Goal: Check status: Check status

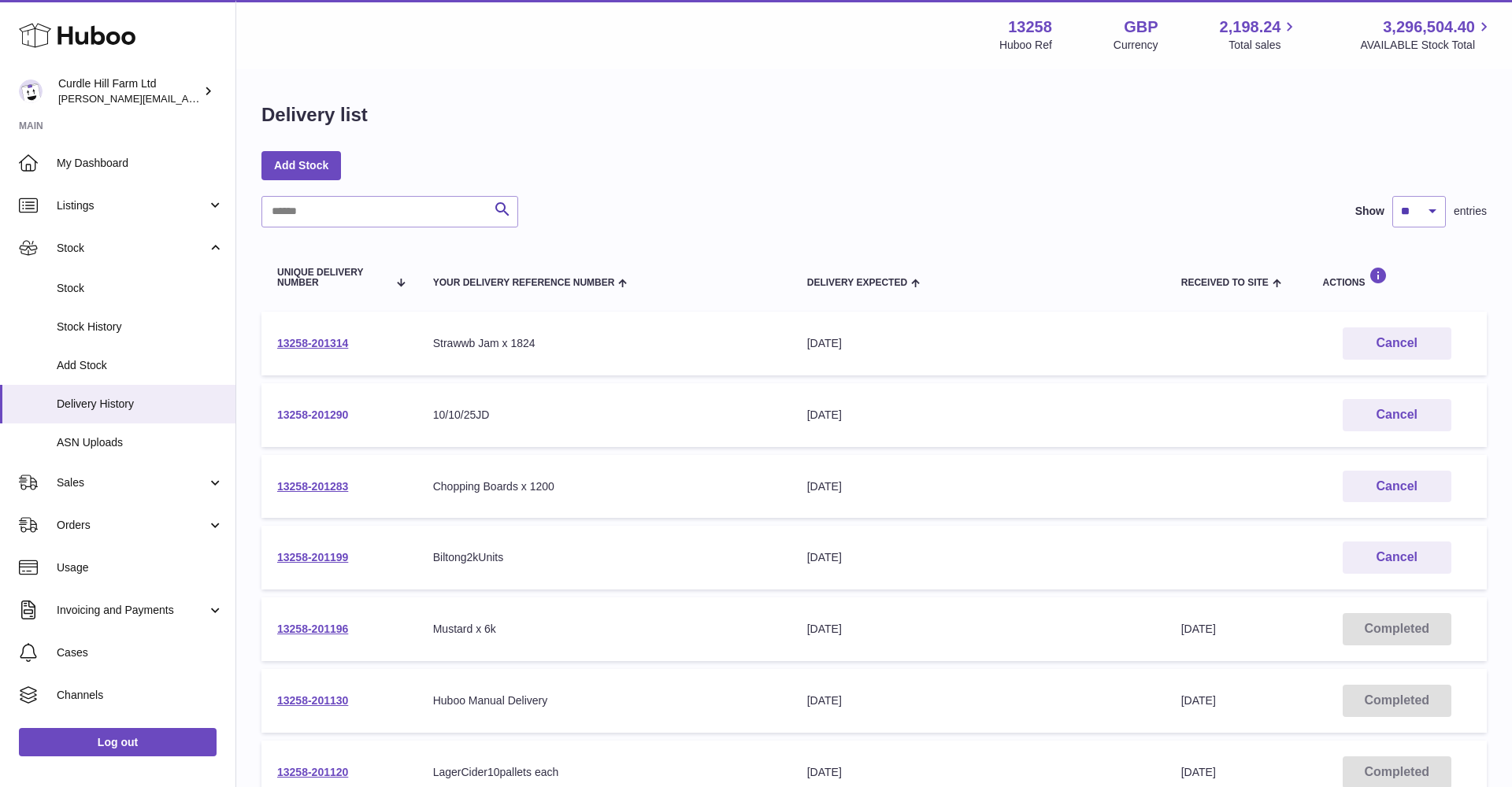
click at [313, 413] on link "13258-201290" at bounding box center [312, 414] width 71 height 12
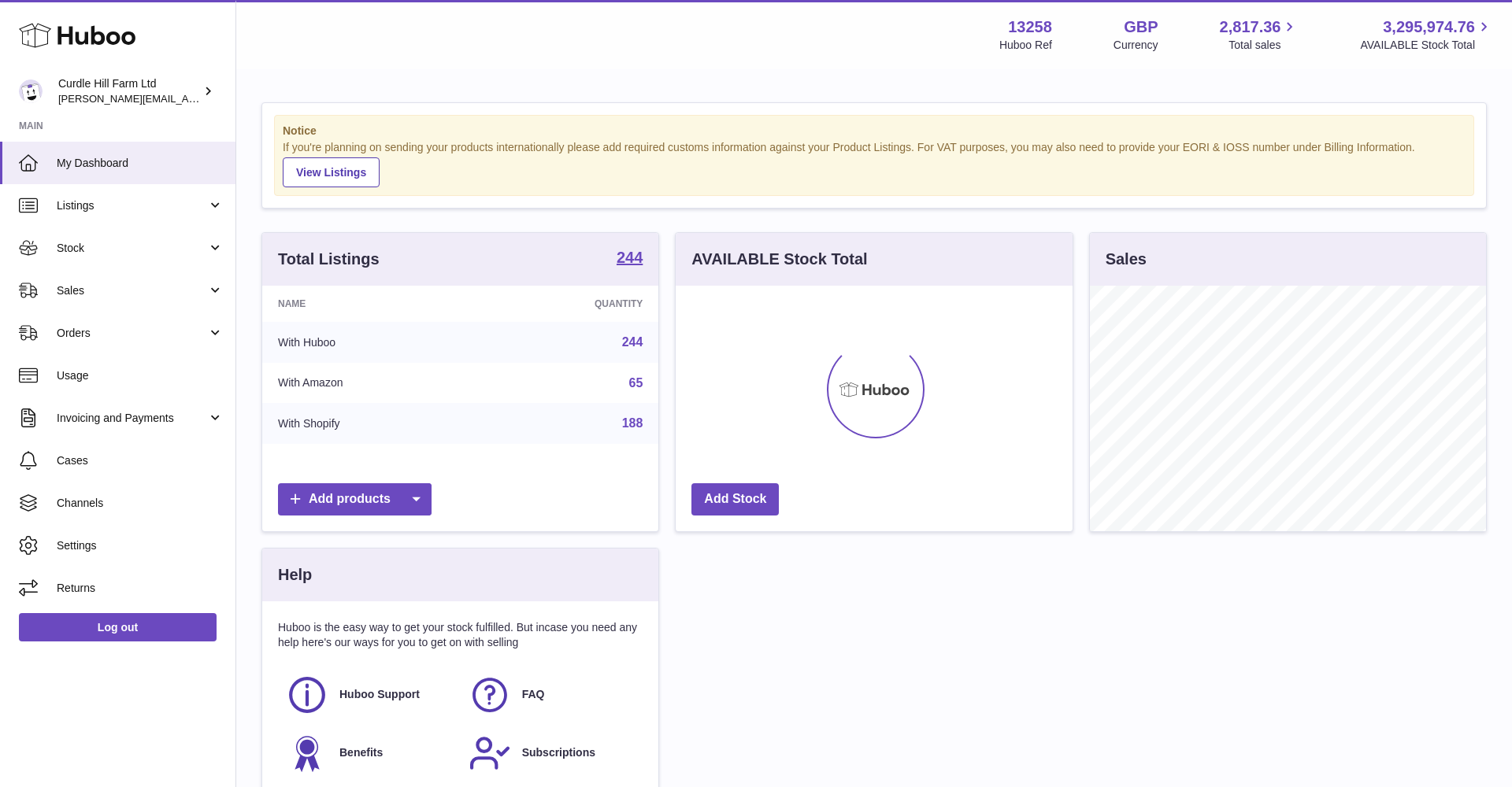
scroll to position [245, 397]
click at [82, 226] on link "Stock" at bounding box center [117, 248] width 236 height 42
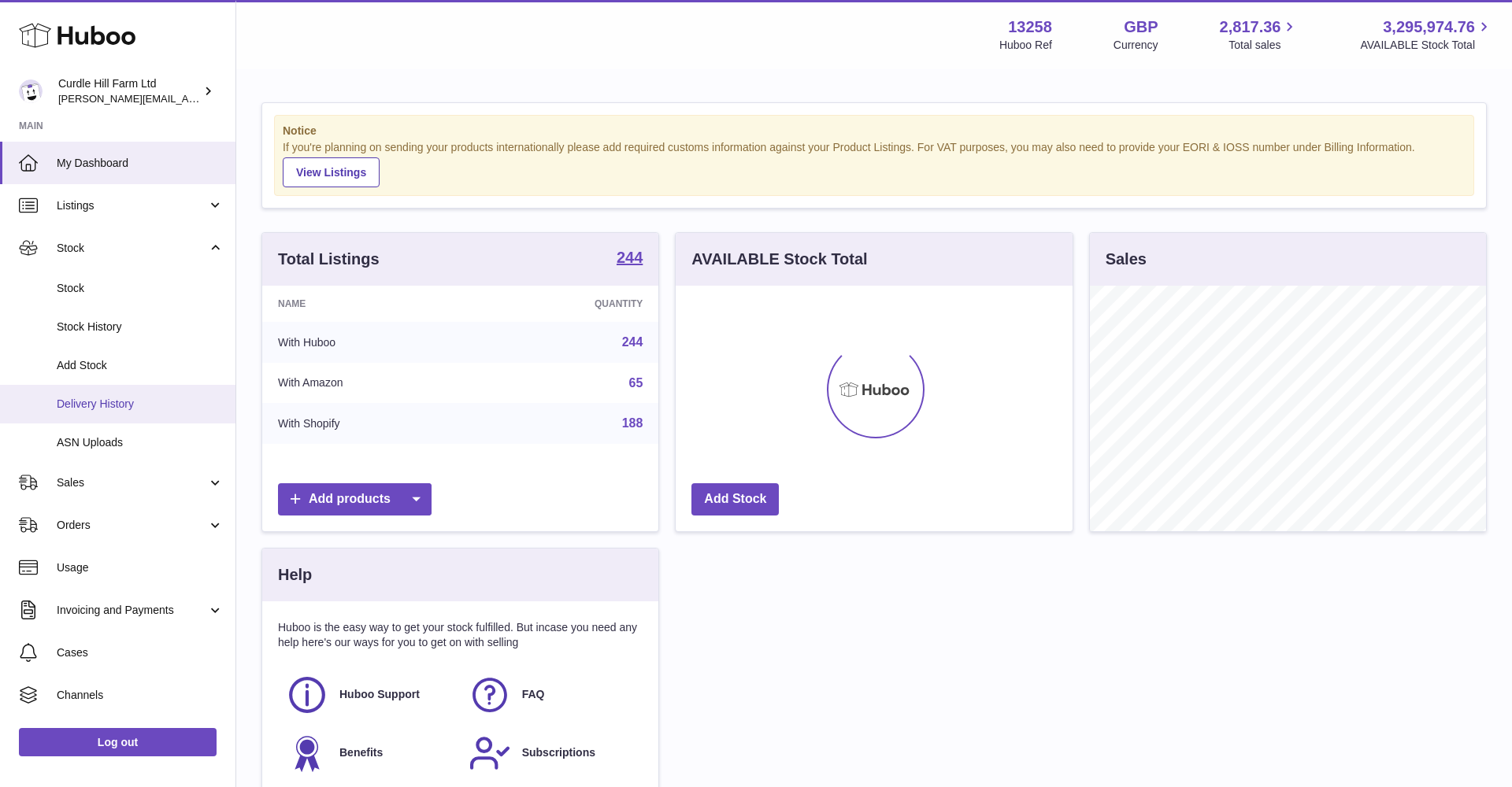
click at [136, 406] on span "Delivery History" at bounding box center [140, 404] width 167 height 15
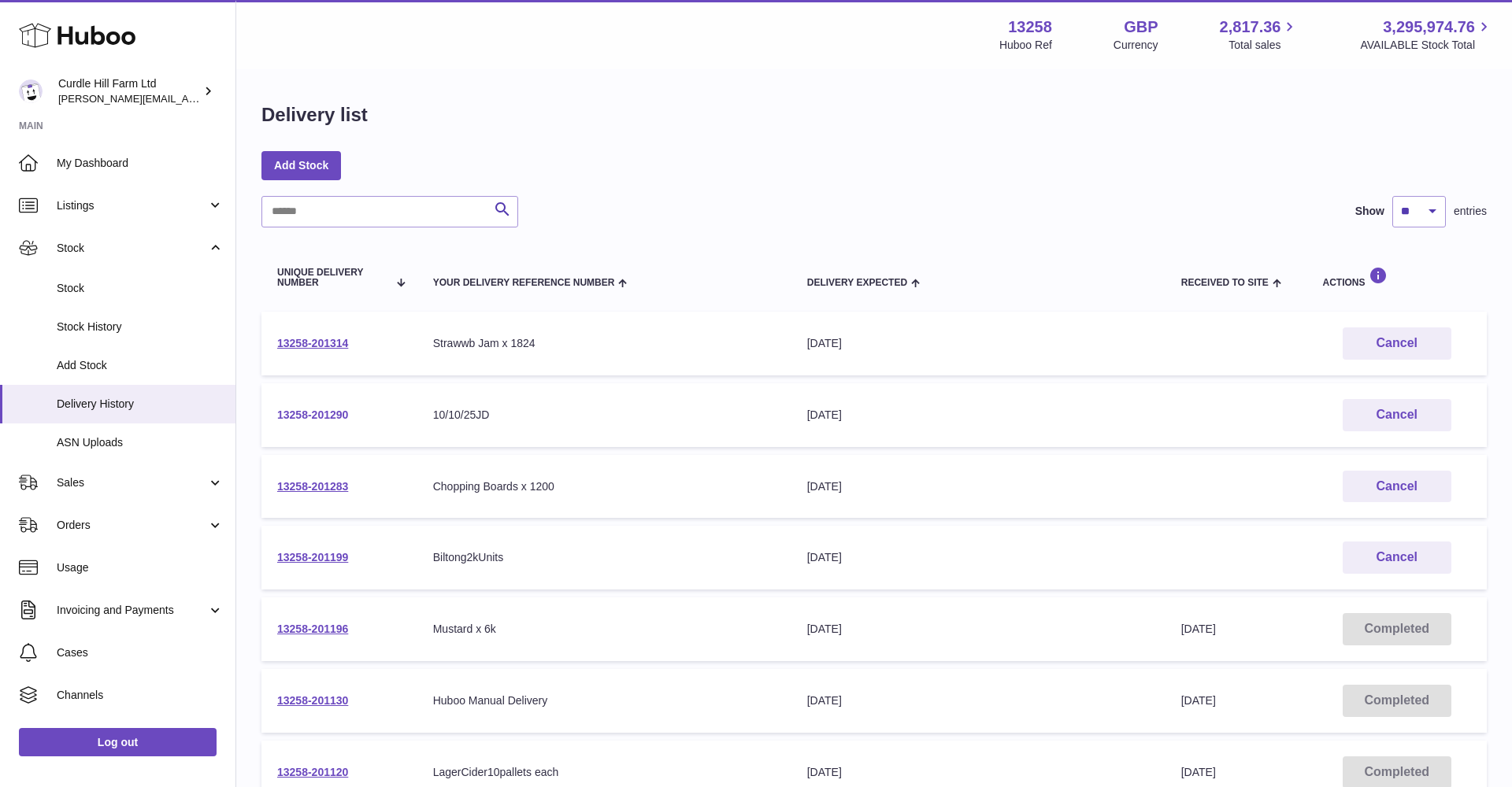
click at [336, 412] on link "13258-201290" at bounding box center [312, 414] width 71 height 12
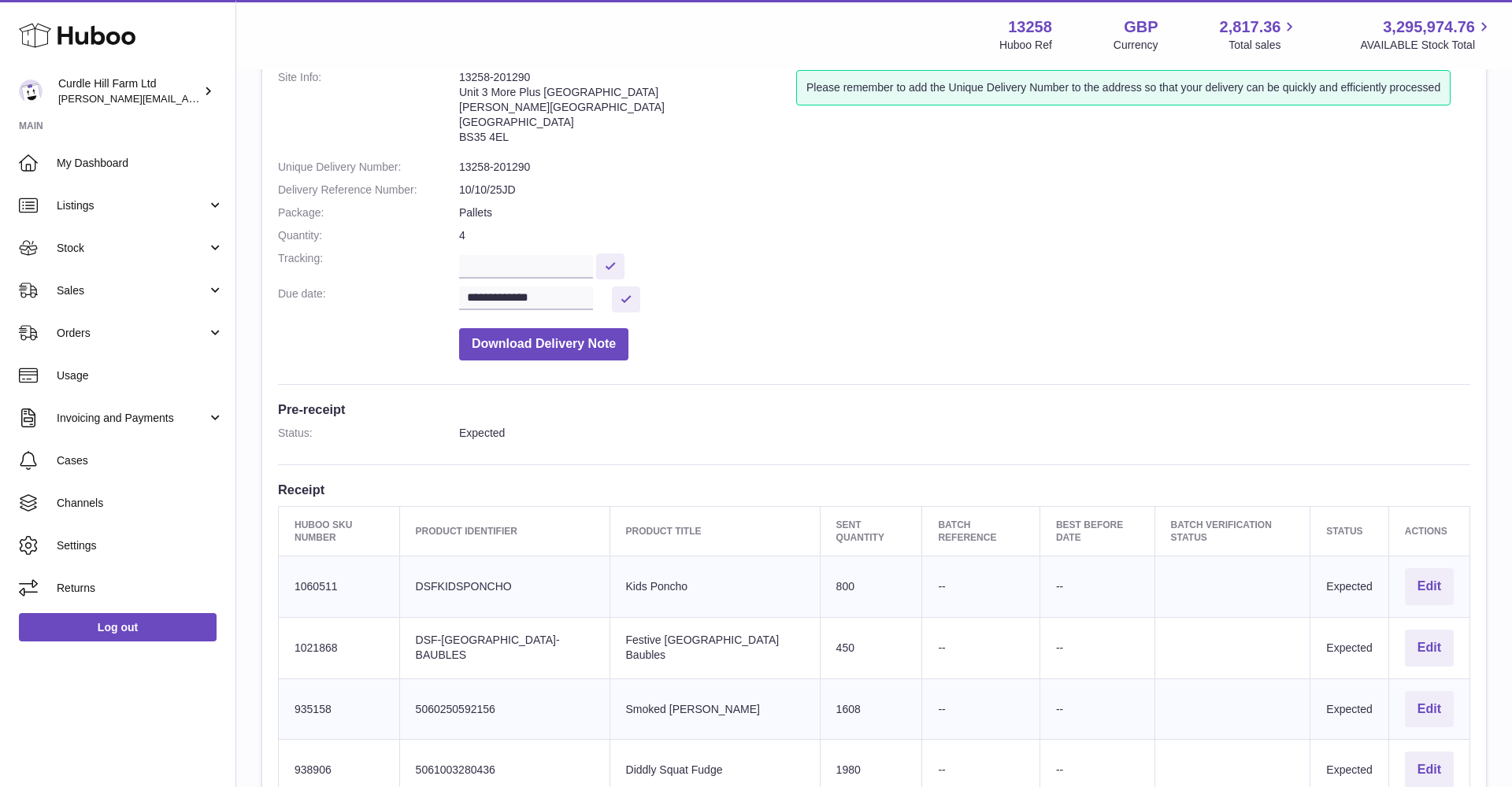
scroll to position [85, 0]
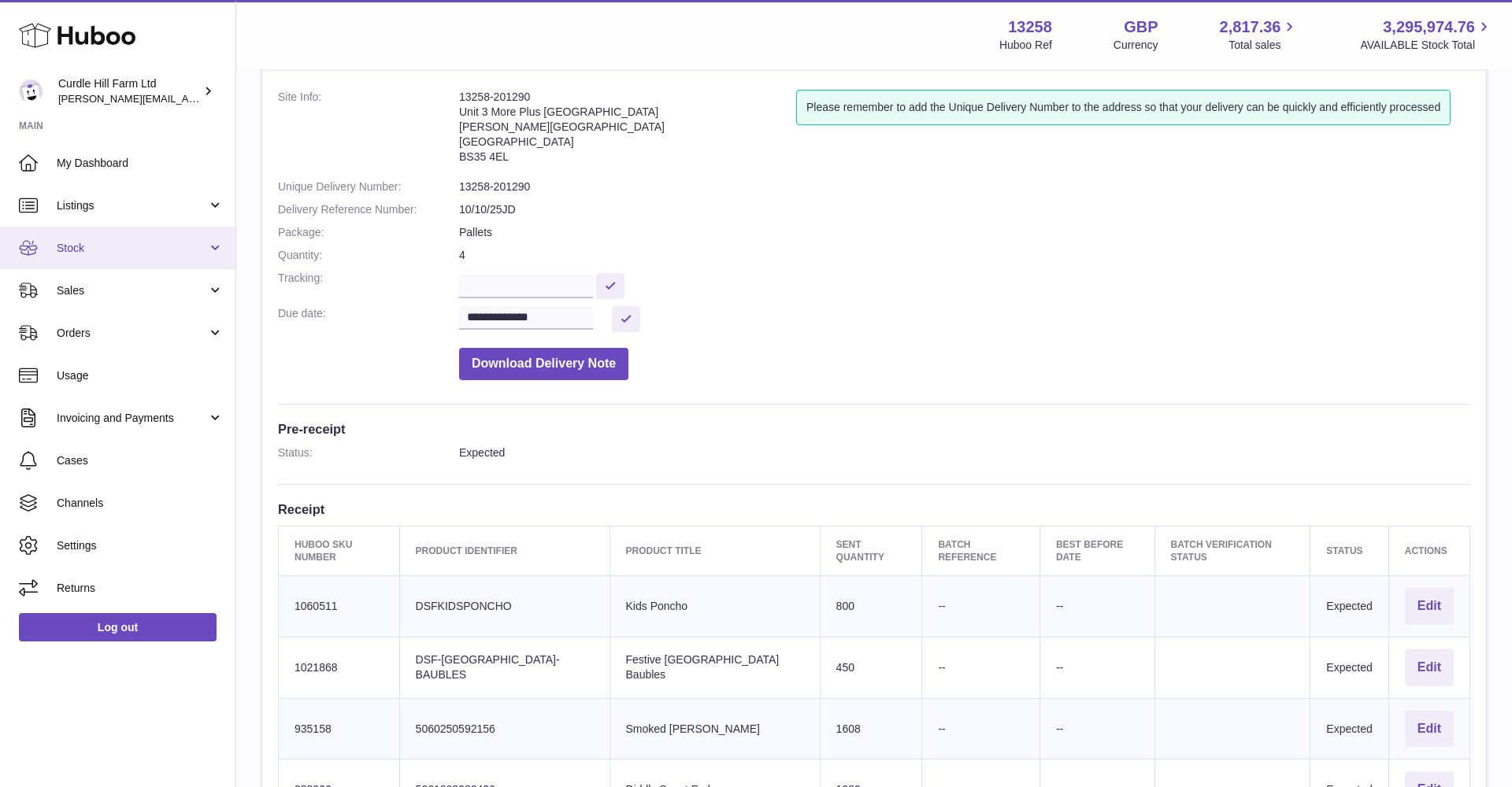
click at [180, 236] on link "Stock" at bounding box center [117, 248] width 236 height 42
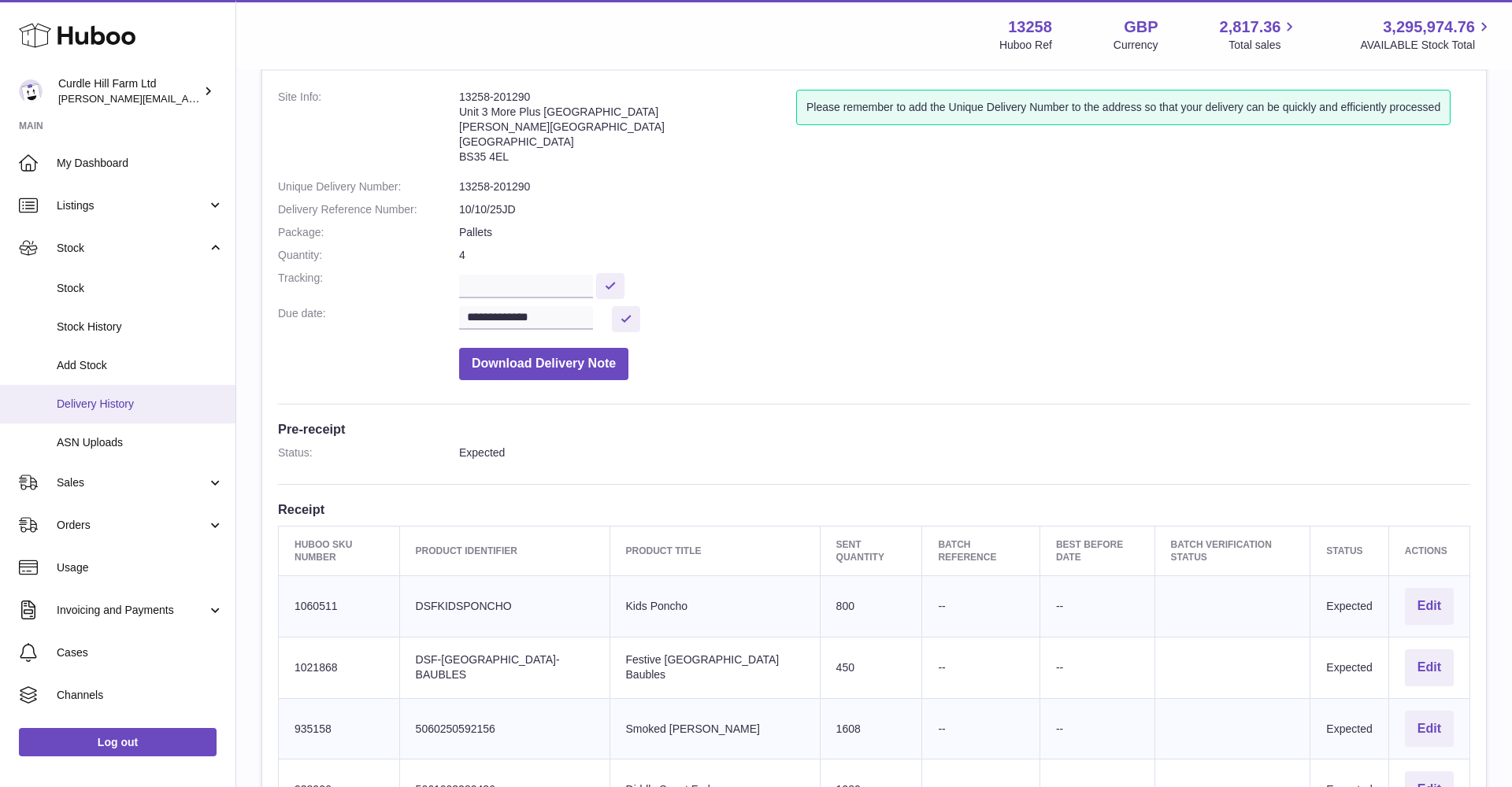
click at [192, 388] on link "Delivery History" at bounding box center [117, 403] width 236 height 38
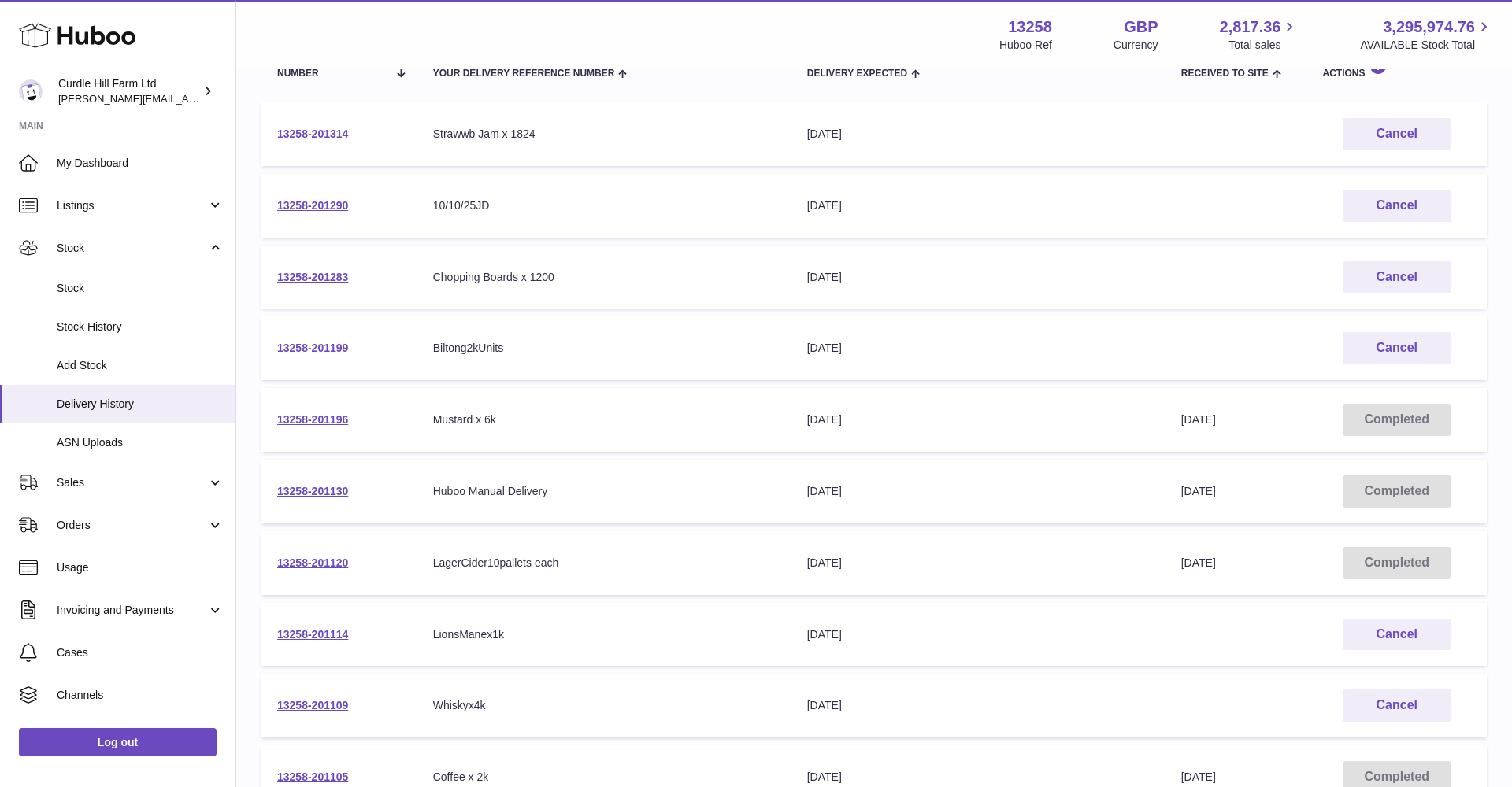
scroll to position [217, 0]
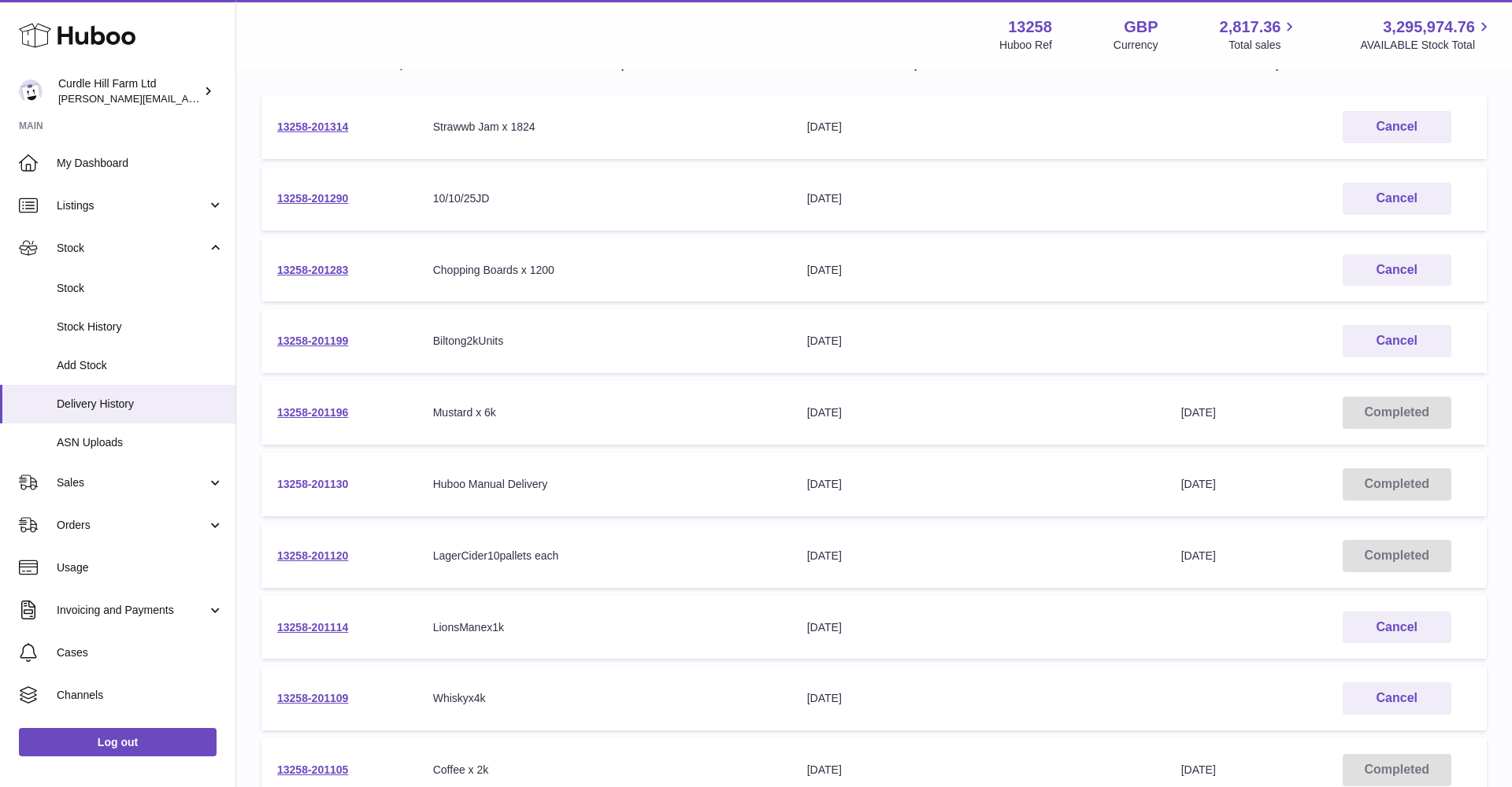
click at [330, 477] on link "13258-201130" at bounding box center [312, 483] width 71 height 12
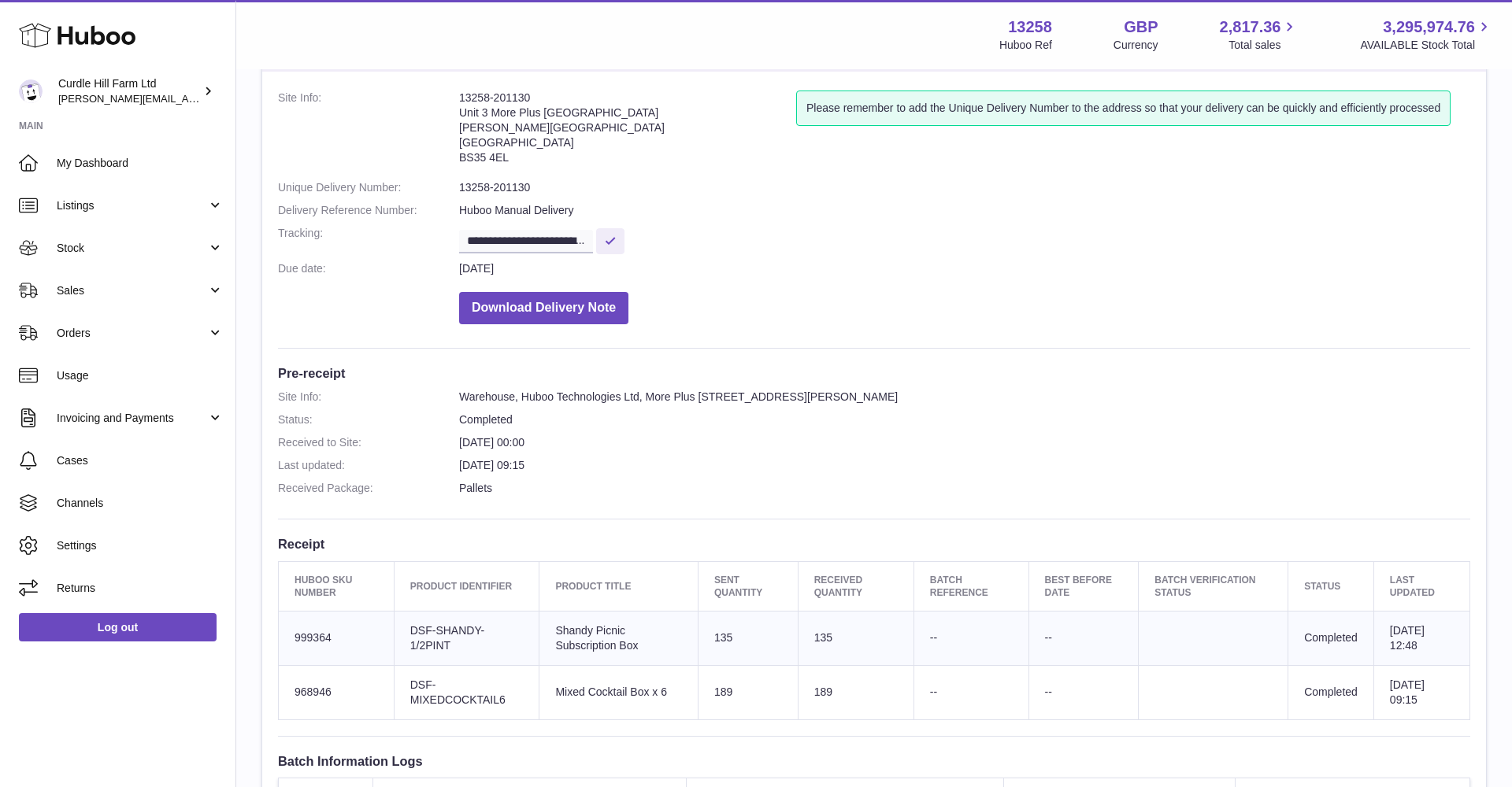
scroll to position [91, 0]
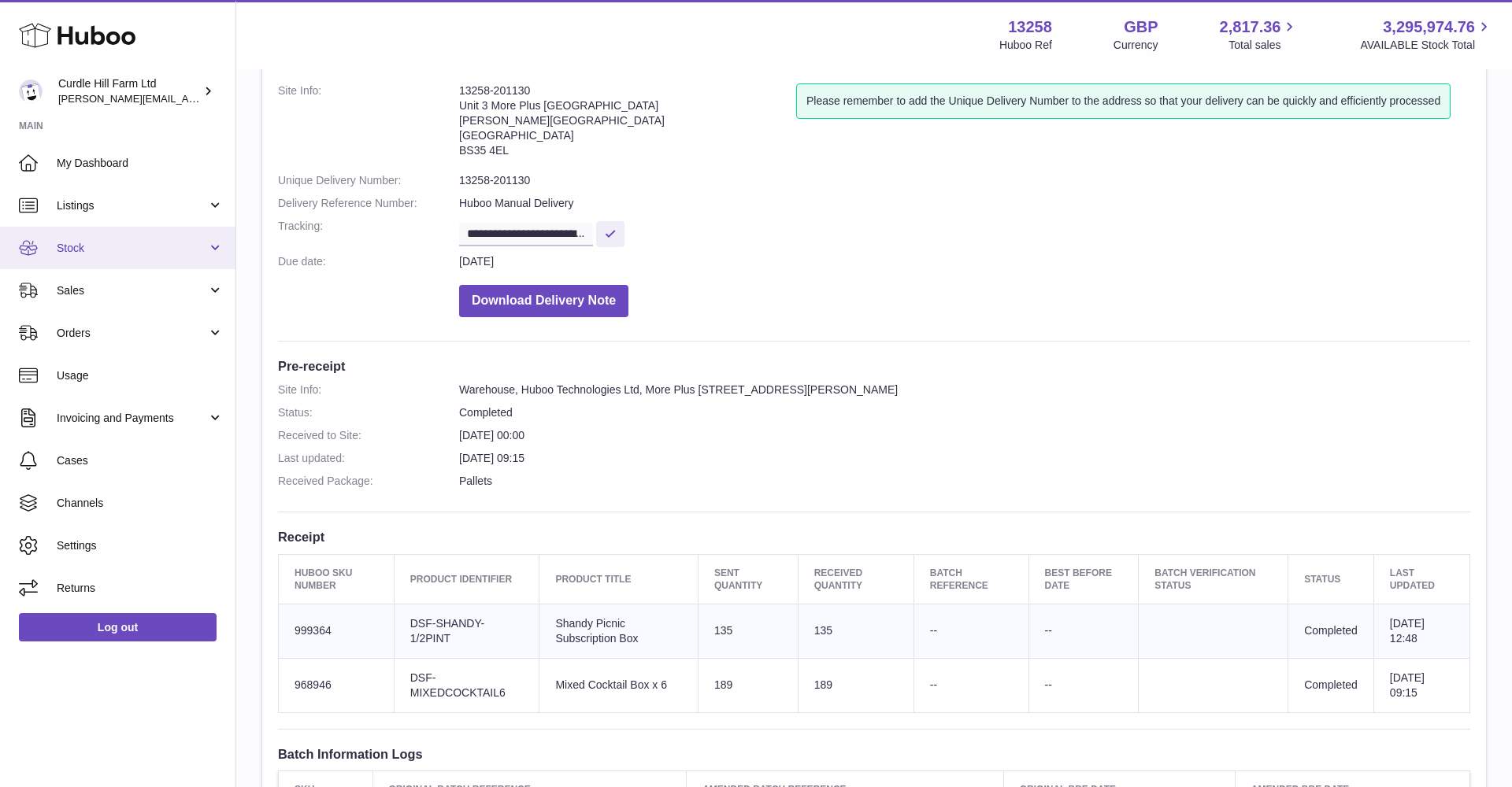
click at [175, 267] on link "Stock" at bounding box center [117, 248] width 236 height 42
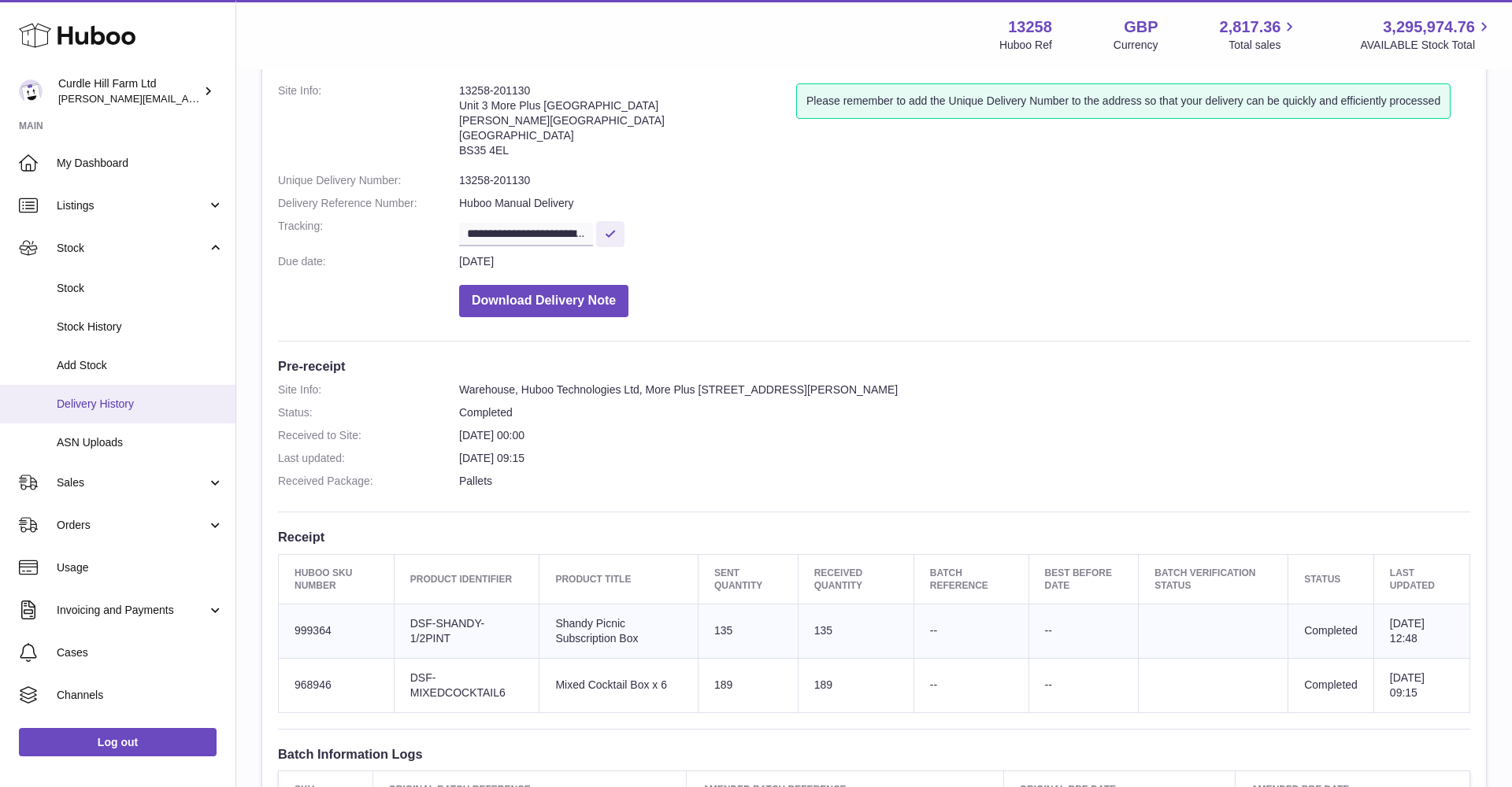
click at [104, 397] on span "Delivery History" at bounding box center [140, 404] width 167 height 15
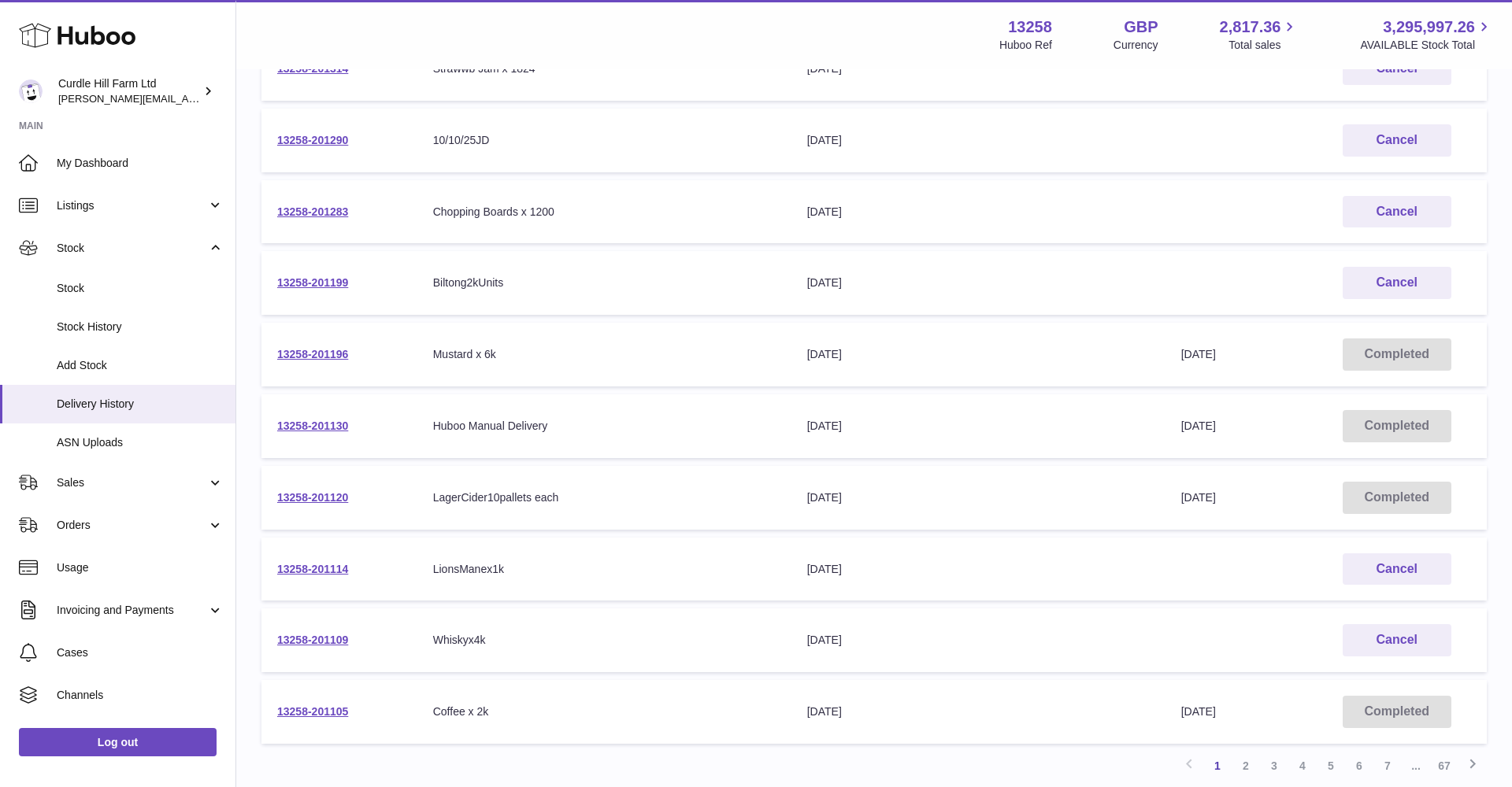
scroll to position [318, 0]
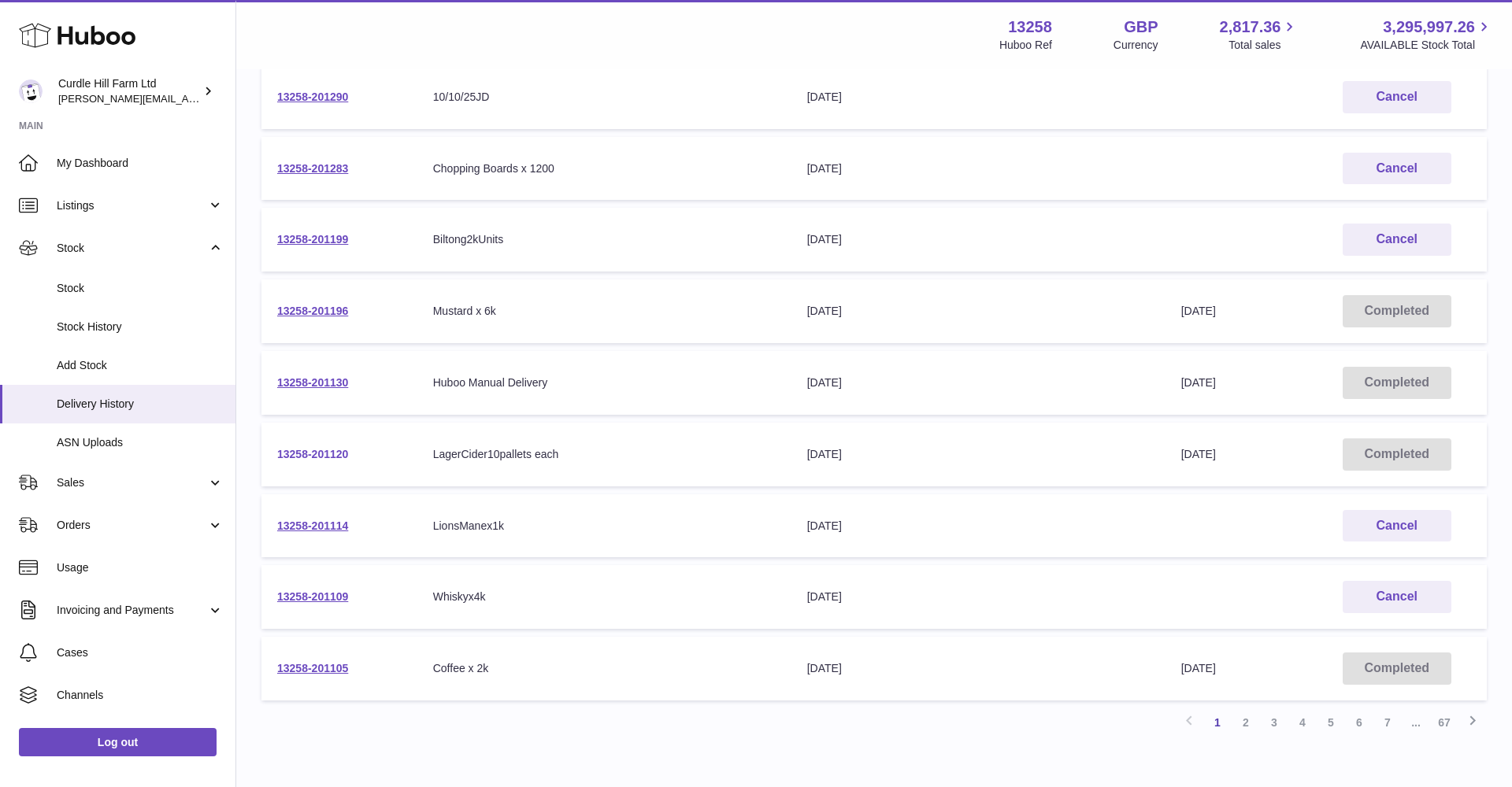
click at [312, 448] on link "13258-201120" at bounding box center [312, 454] width 71 height 12
click at [278, 662] on link "13258-201105" at bounding box center [312, 668] width 71 height 12
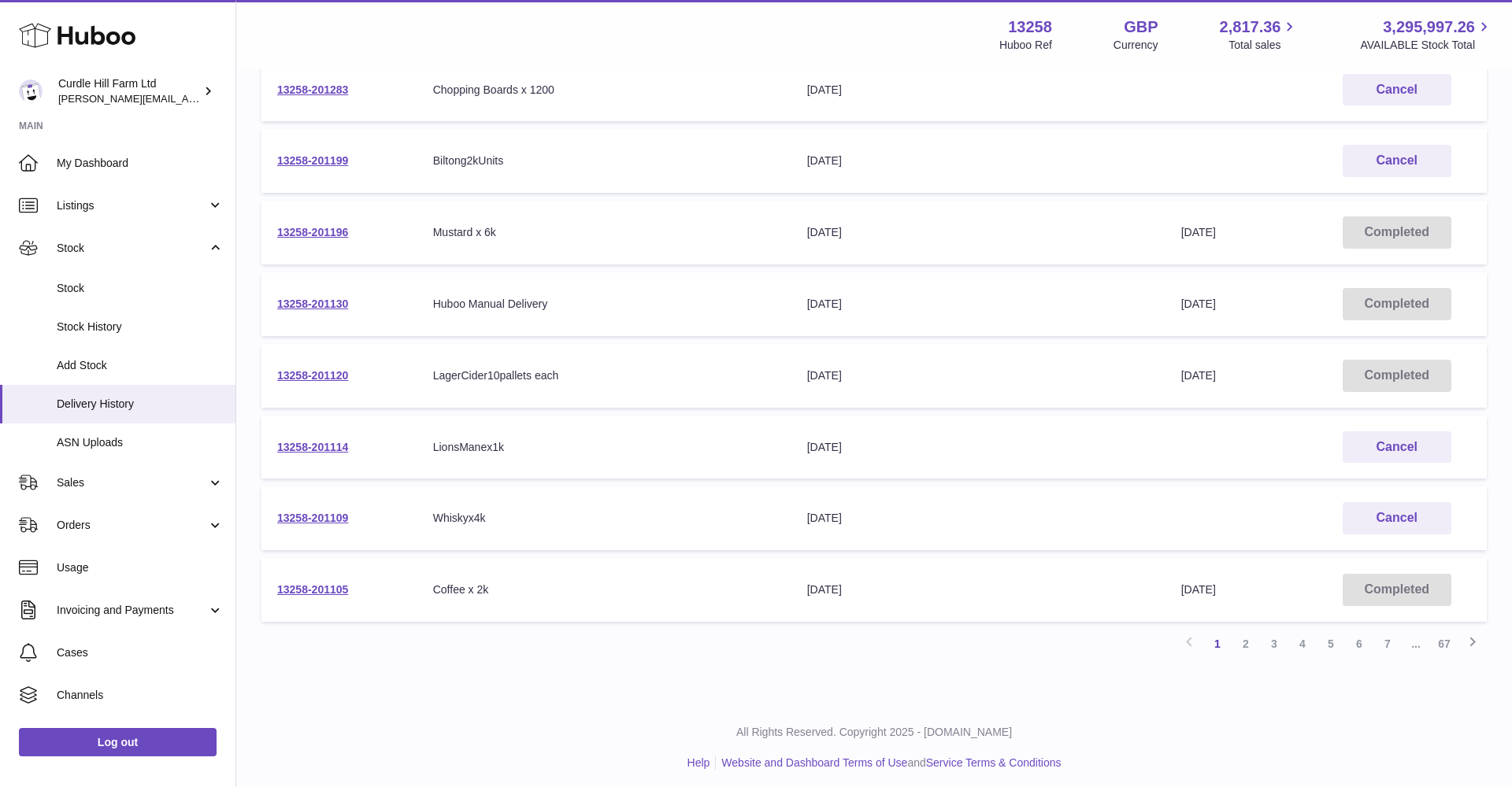
scroll to position [395, 0]
click at [1249, 635] on link "2" at bounding box center [1245, 645] width 29 height 29
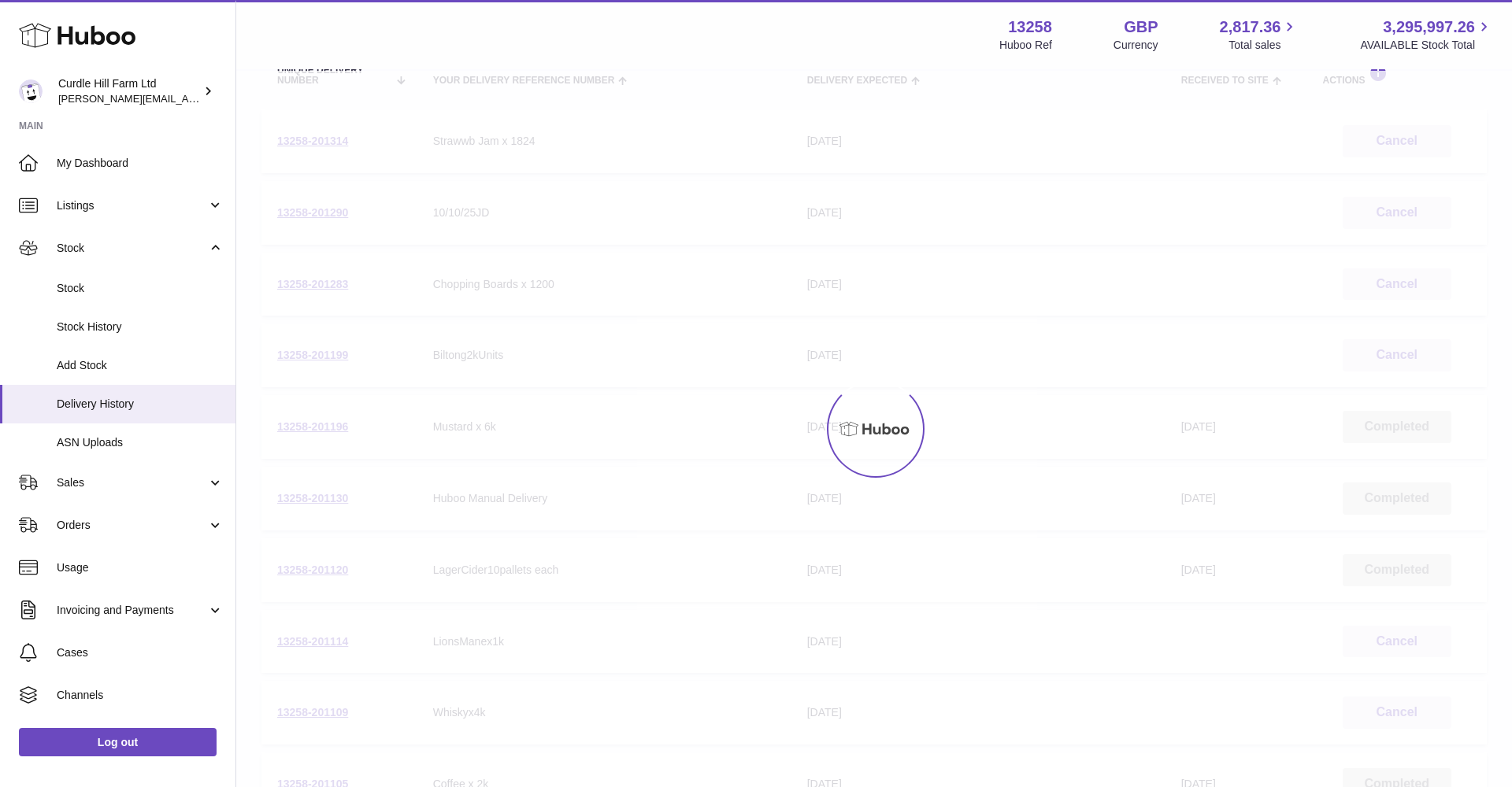
scroll to position [71, 0]
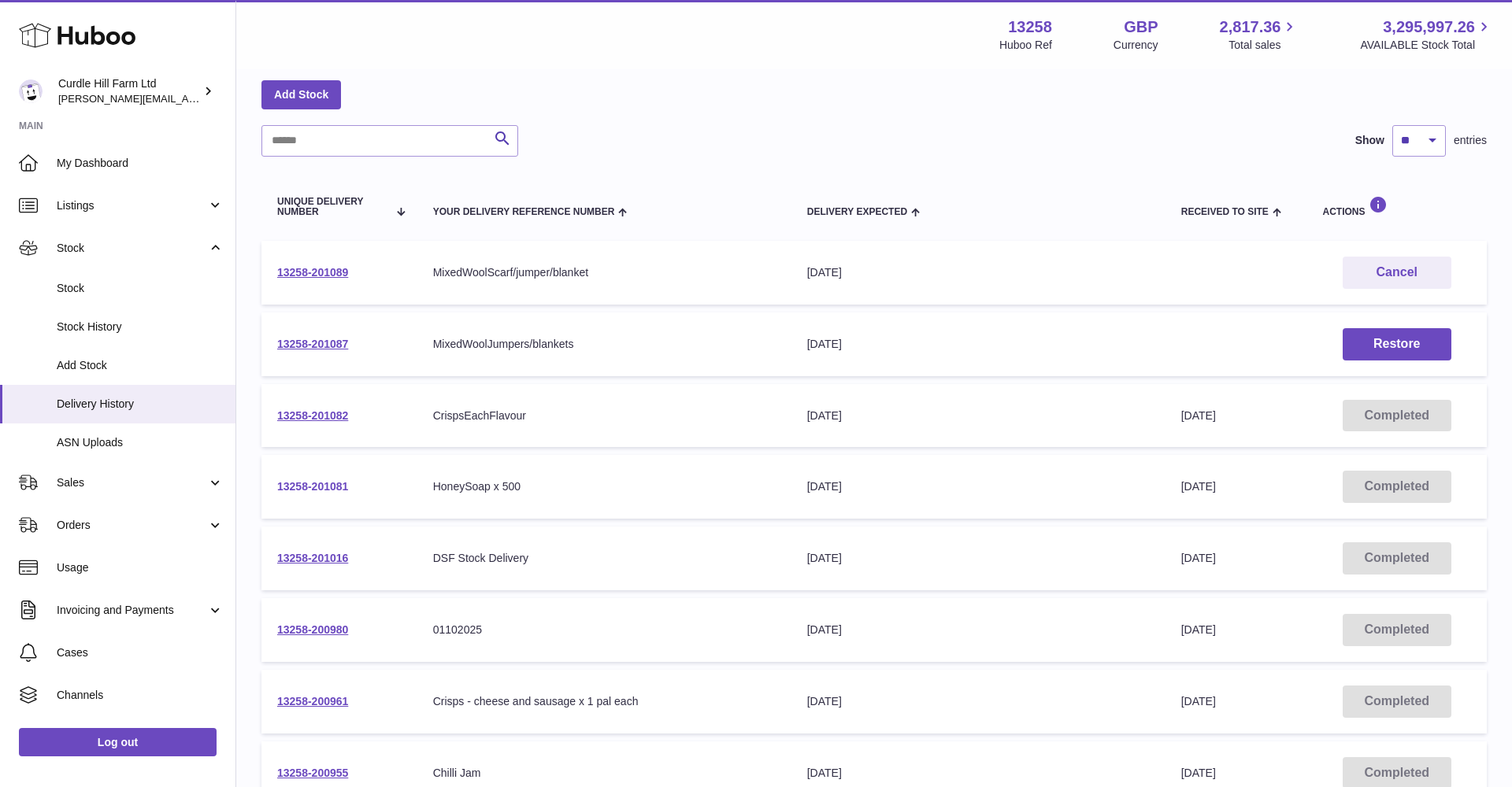
click at [289, 487] on link "13258-201081" at bounding box center [312, 486] width 71 height 12
click at [328, 409] on link "13258-201082" at bounding box center [312, 415] width 71 height 12
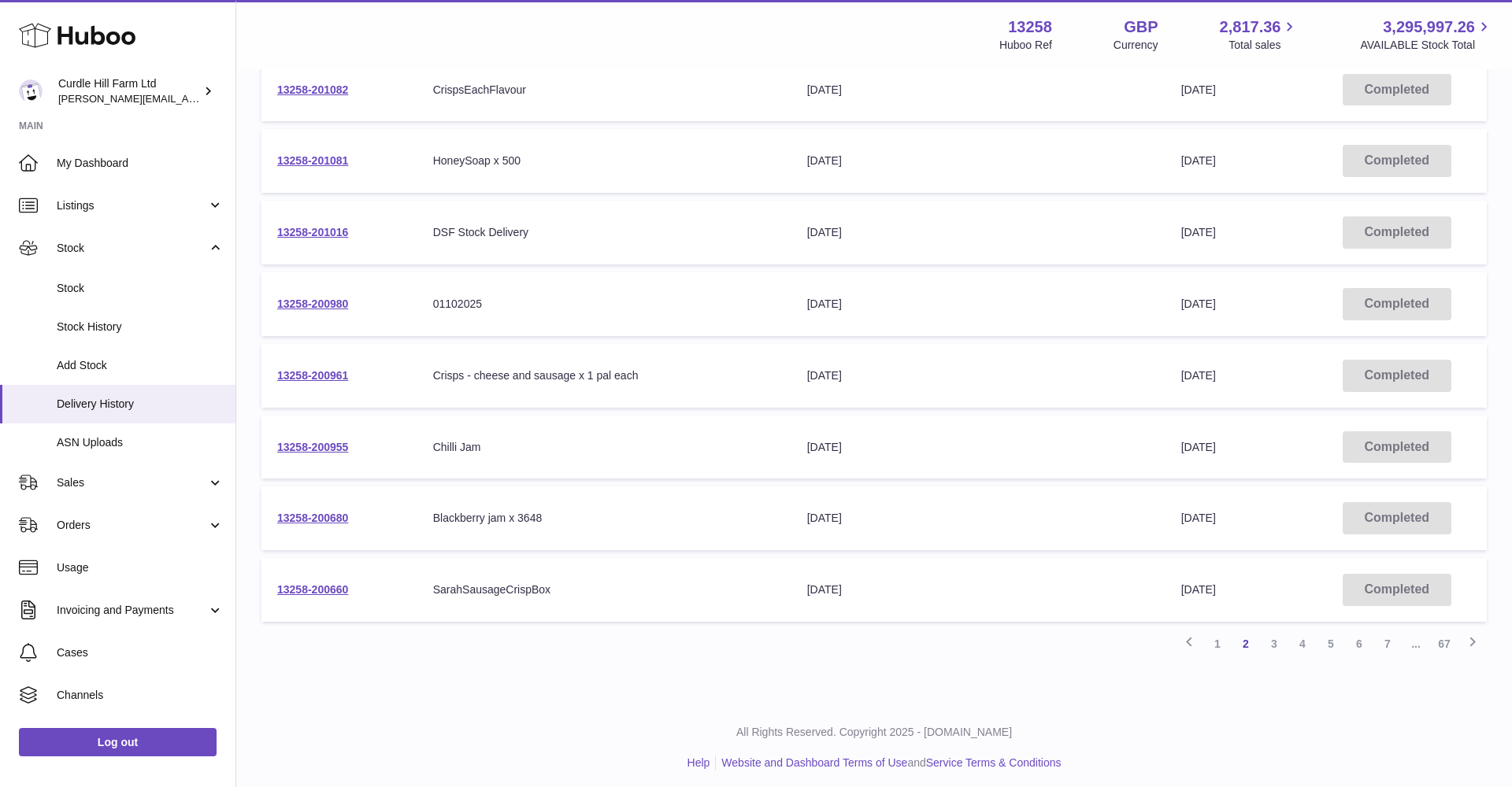
scroll to position [395, 0]
click at [1216, 638] on link "1" at bounding box center [1217, 645] width 29 height 29
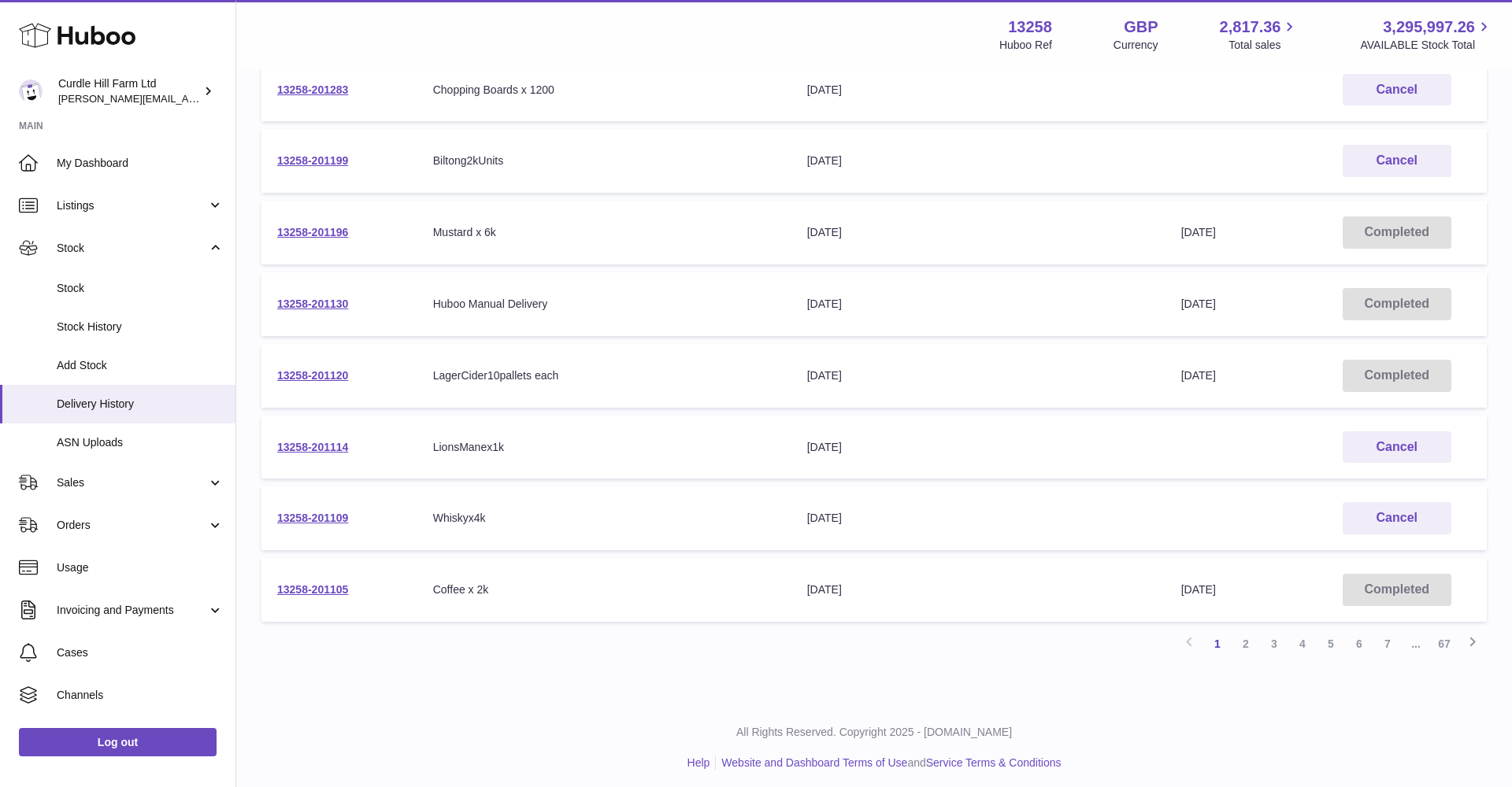
scroll to position [395, 0]
click at [1249, 637] on link "2" at bounding box center [1245, 645] width 29 height 29
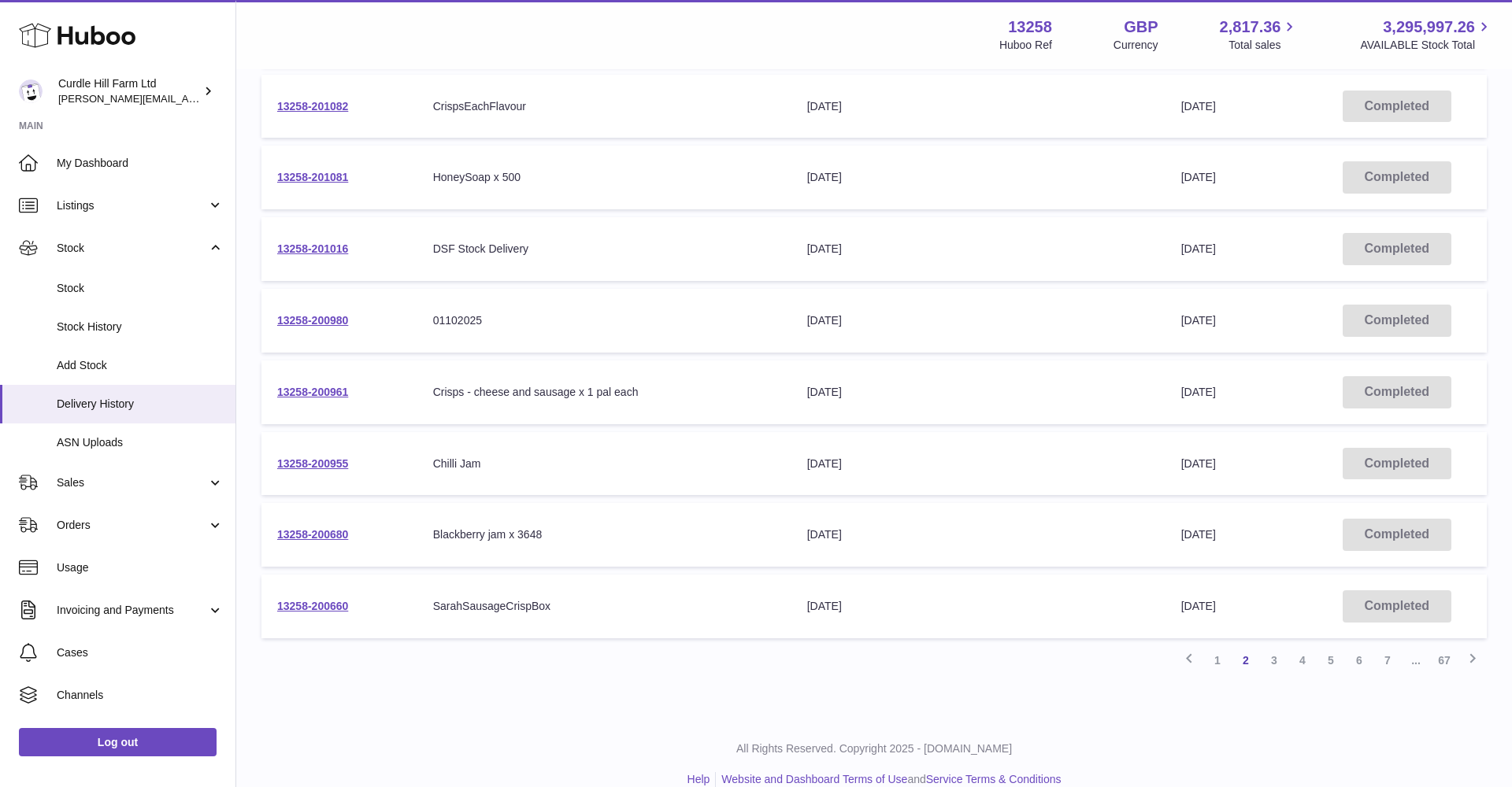
scroll to position [382, 0]
click at [328, 389] on link "13258-200961" at bounding box center [312, 389] width 71 height 12
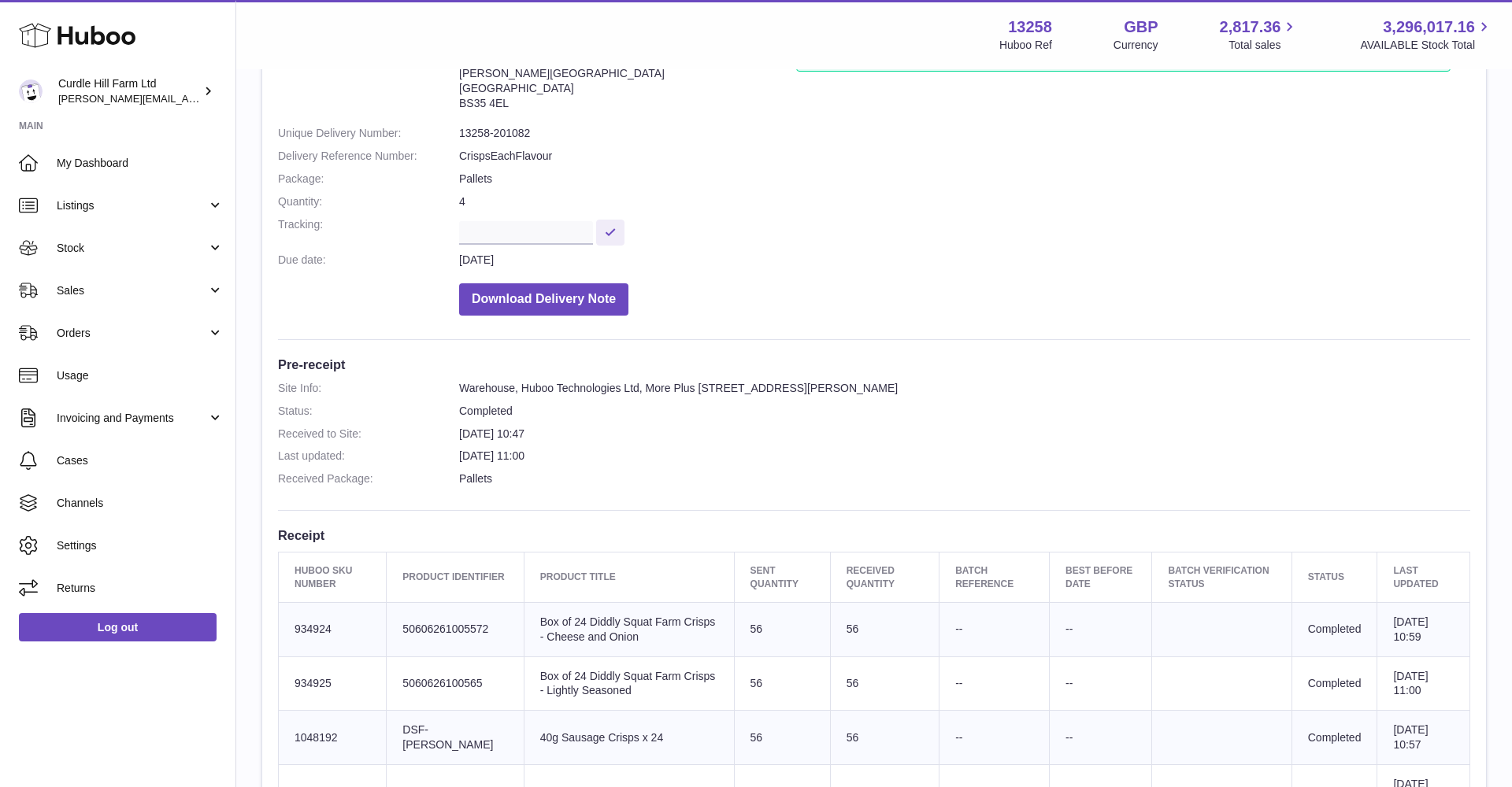
scroll to position [138, 0]
